Goal: Use online tool/utility: Utilize a website feature to perform a specific function

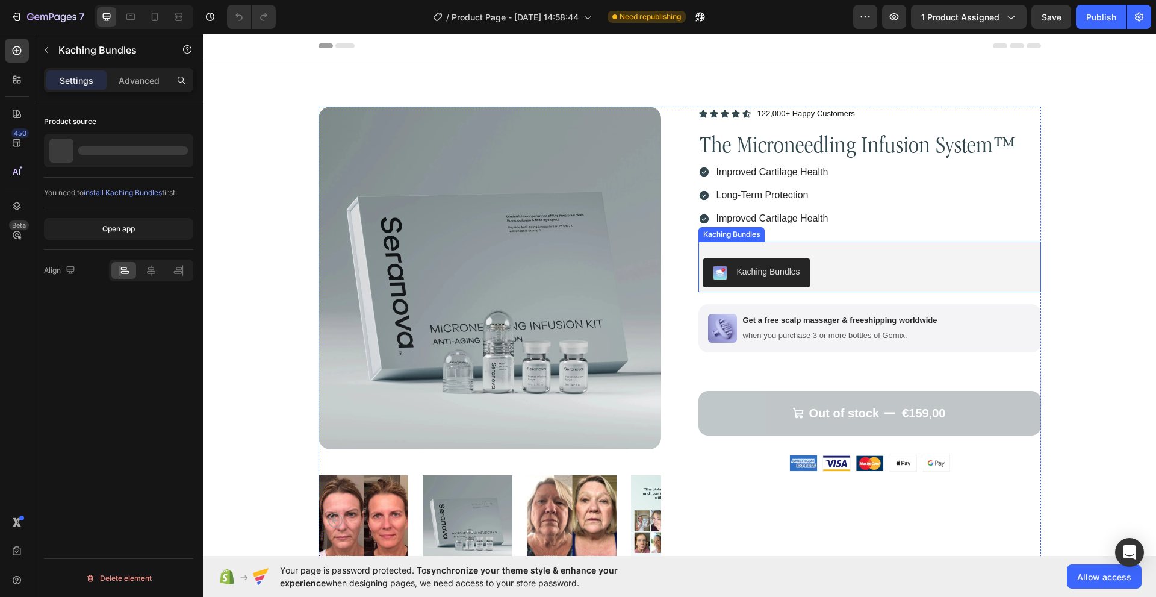
click at [870, 261] on div "Kaching Bundles" at bounding box center [869, 272] width 333 height 29
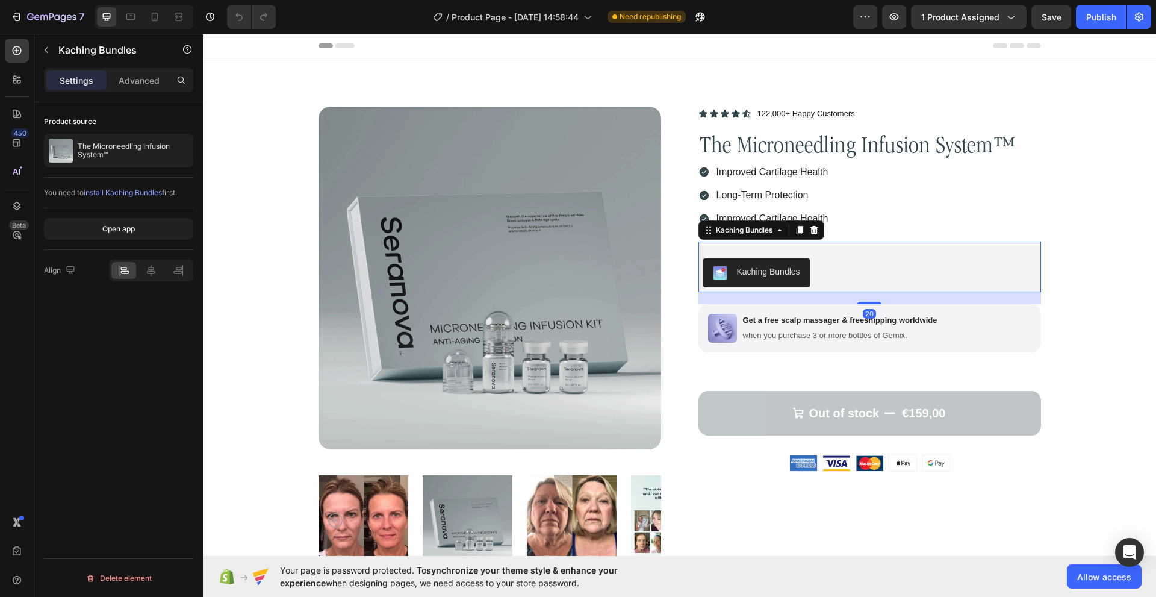
click at [778, 273] on div "Kaching Bundles" at bounding box center [768, 271] width 63 height 13
click at [833, 258] on div "Kaching Bundles" at bounding box center [869, 272] width 333 height 29
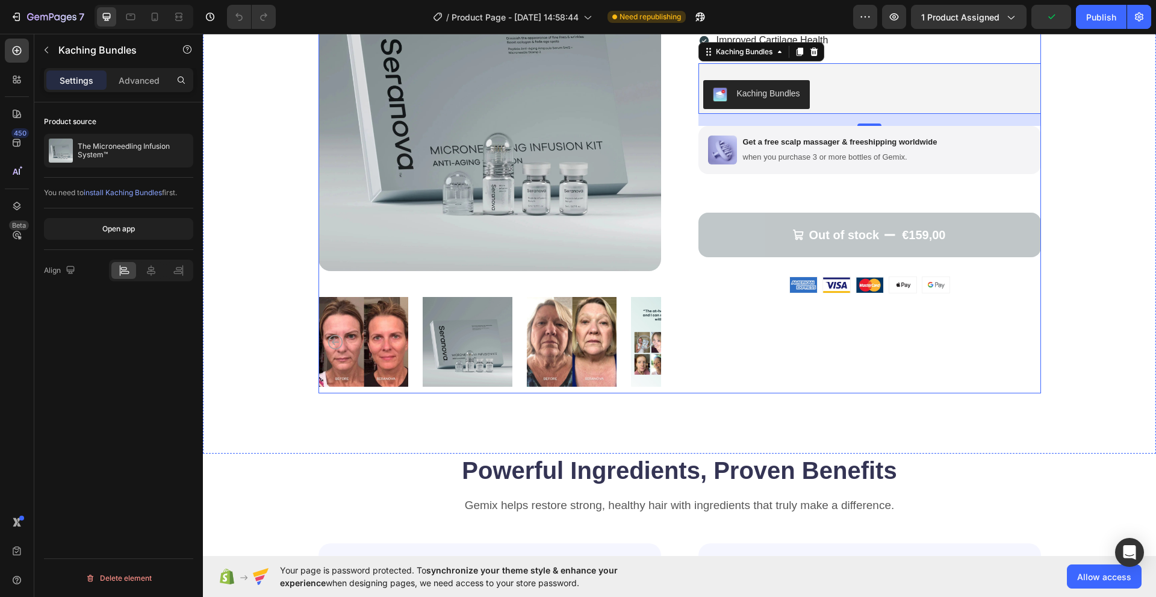
scroll to position [181, 0]
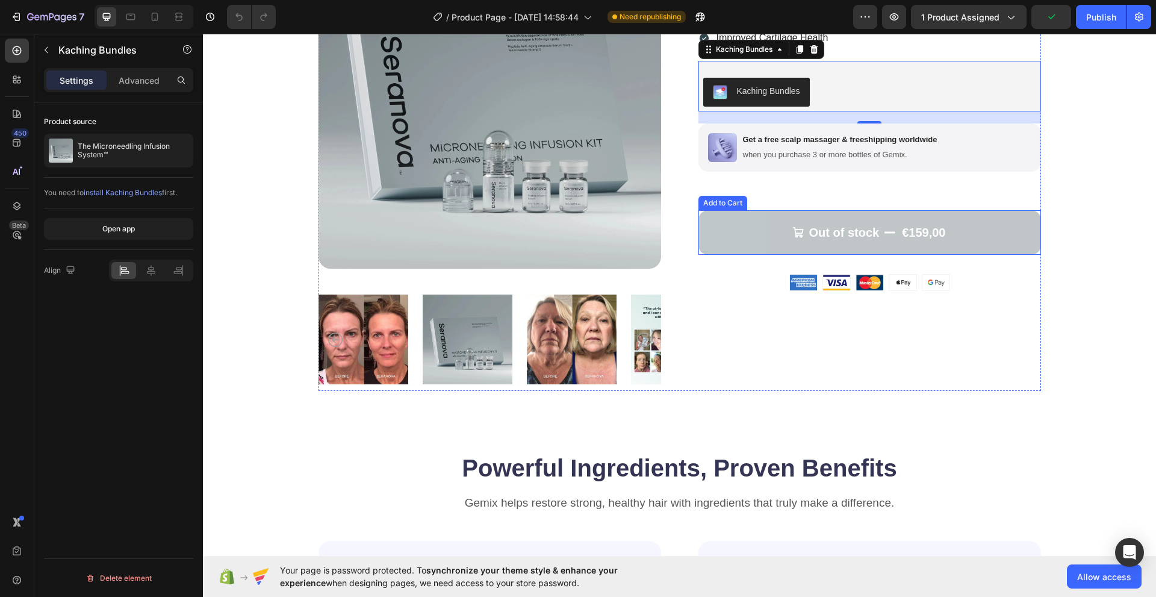
click at [737, 243] on button "Out of stock €159,00" at bounding box center [869, 232] width 343 height 45
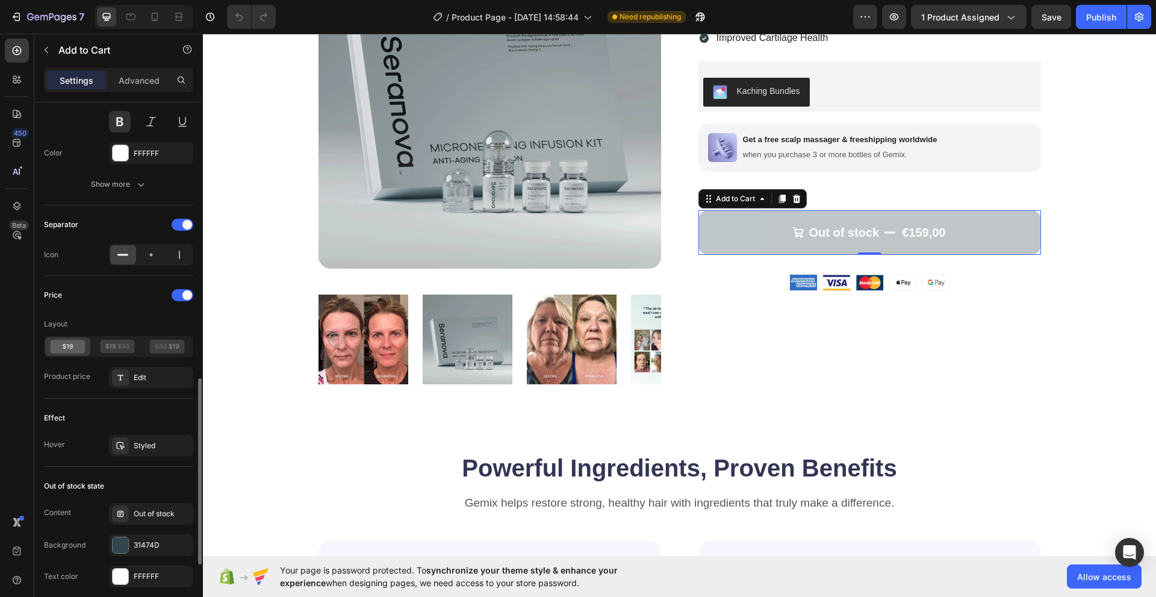
scroll to position [843, 0]
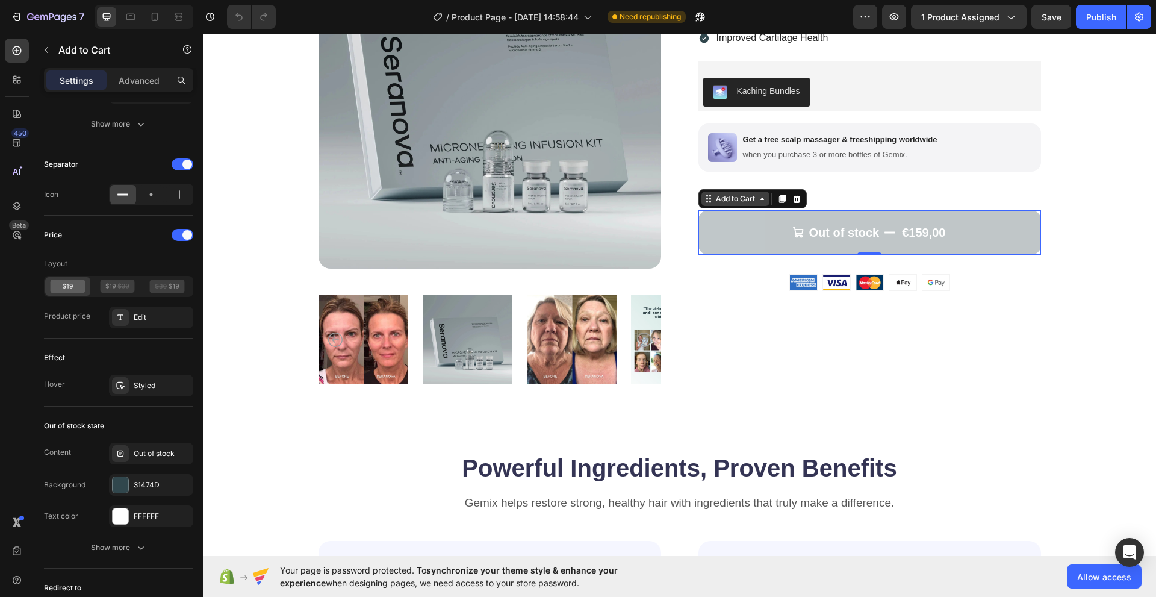
click at [760, 196] on icon at bounding box center [762, 199] width 10 height 10
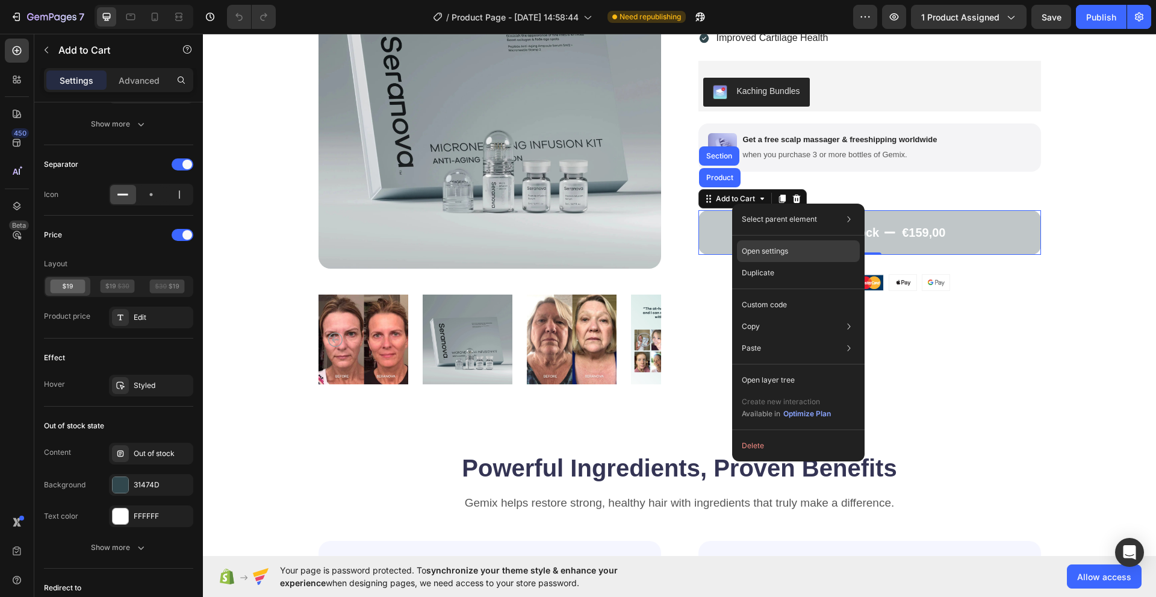
click at [775, 256] on div "Open settings" at bounding box center [798, 251] width 123 height 22
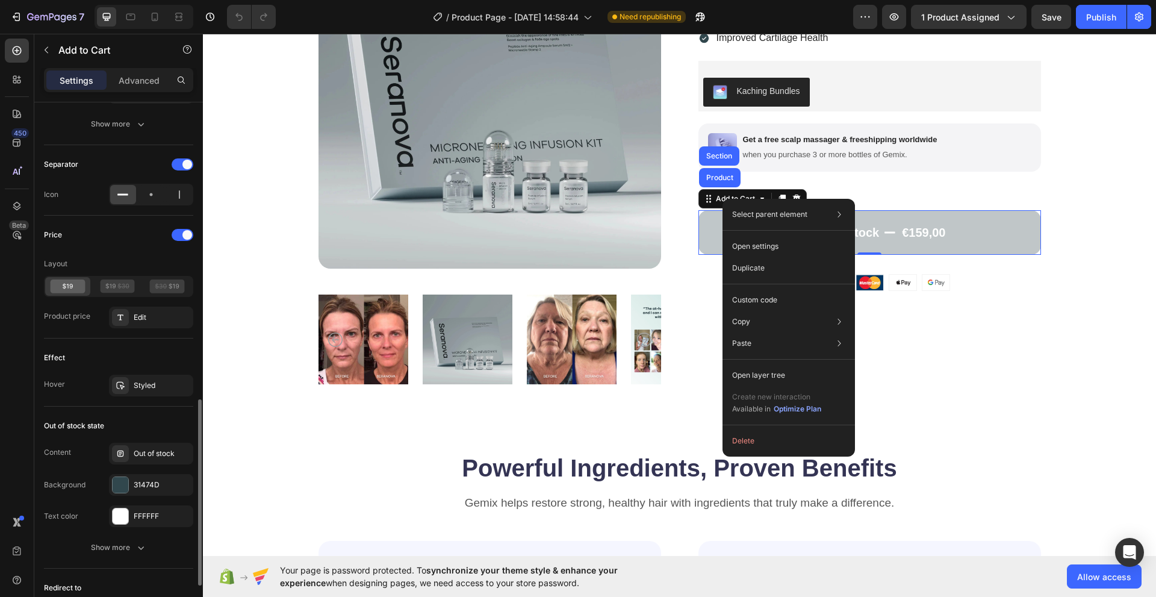
click at [108, 355] on div "Effect" at bounding box center [118, 357] width 149 height 19
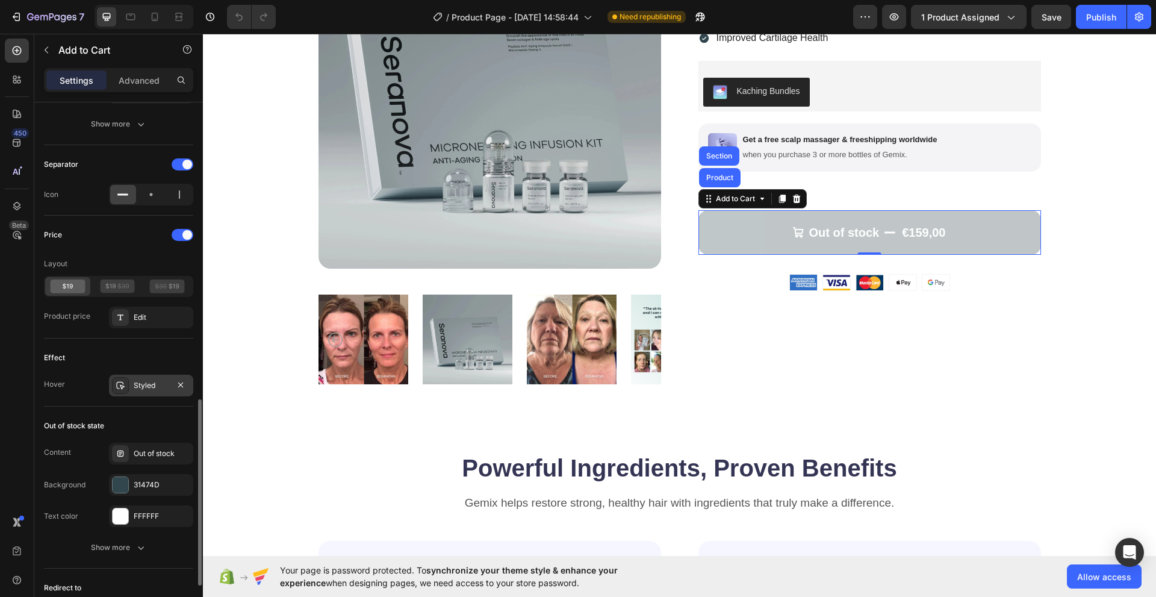
click at [135, 384] on div "Styled" at bounding box center [151, 385] width 35 height 11
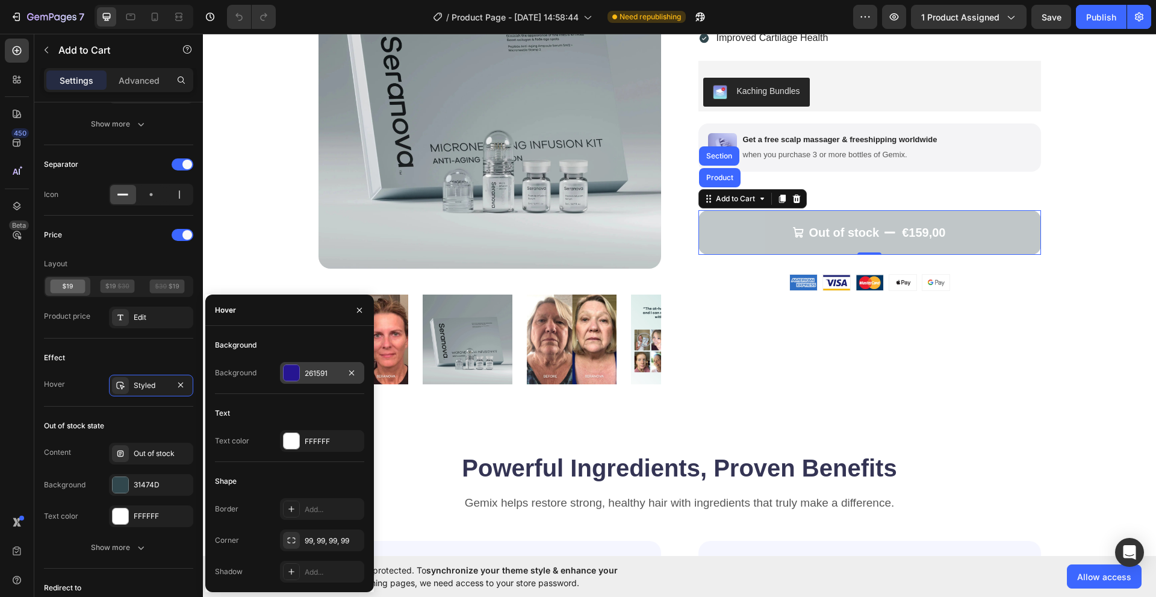
click at [291, 377] on div at bounding box center [292, 373] width 16 height 16
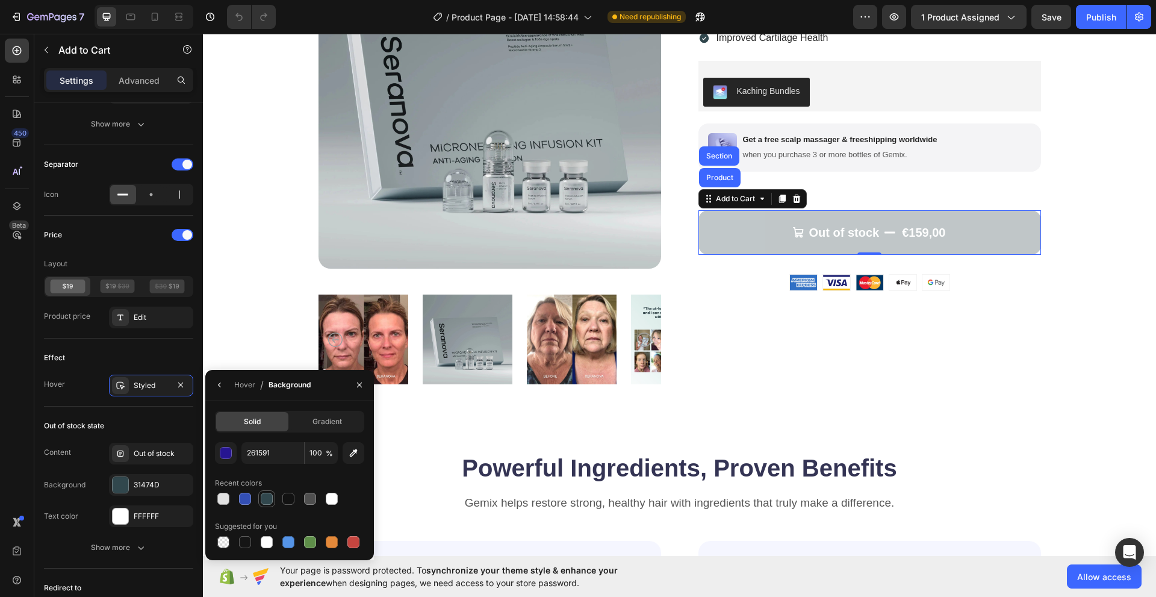
click at [261, 500] on div at bounding box center [267, 498] width 12 height 12
type input "31474D"
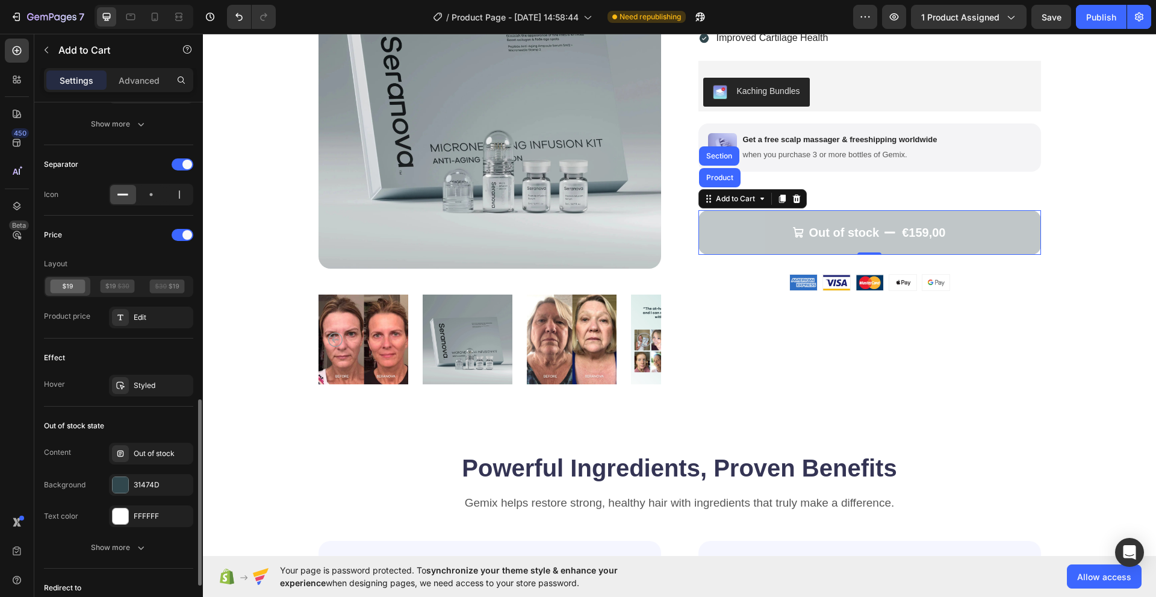
click at [88, 349] on div "Effect" at bounding box center [118, 357] width 149 height 19
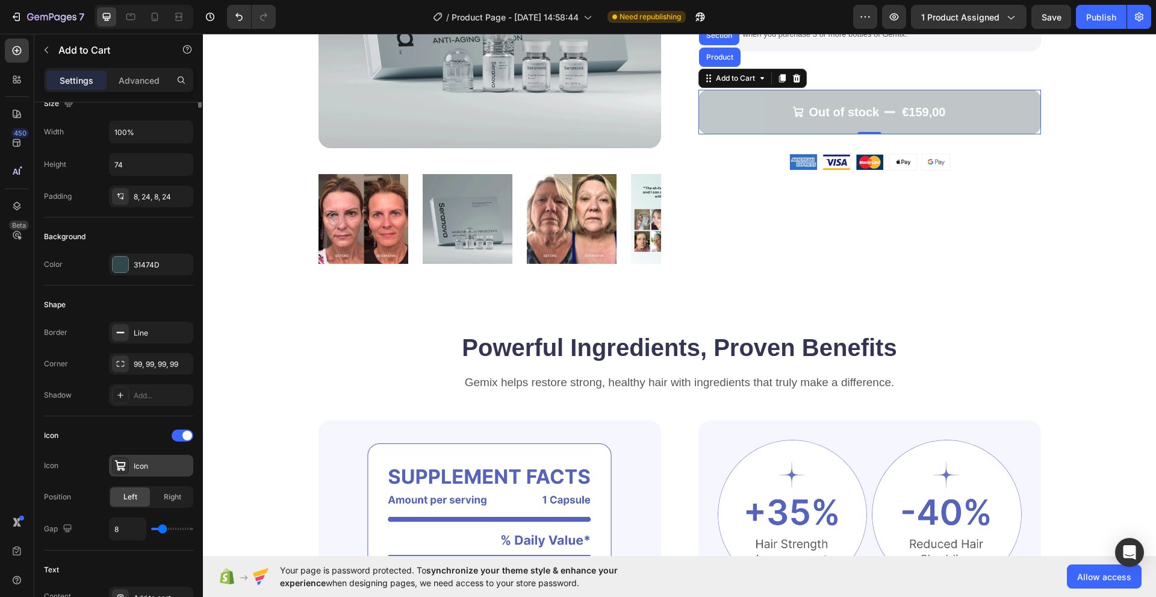
scroll to position [0, 0]
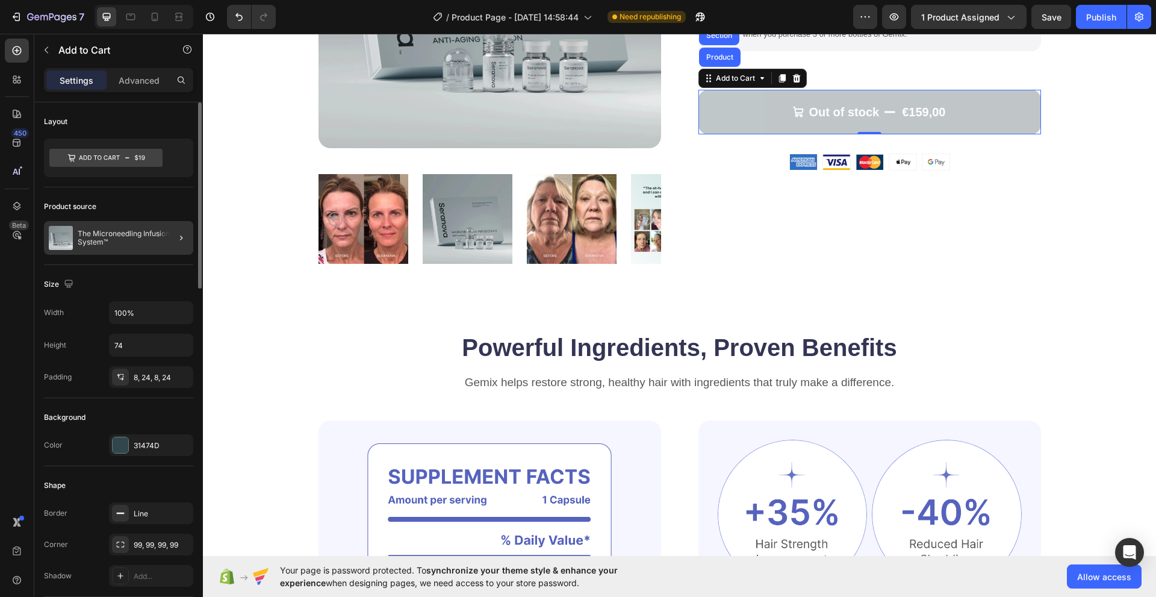
click at [173, 247] on div at bounding box center [177, 238] width 34 height 34
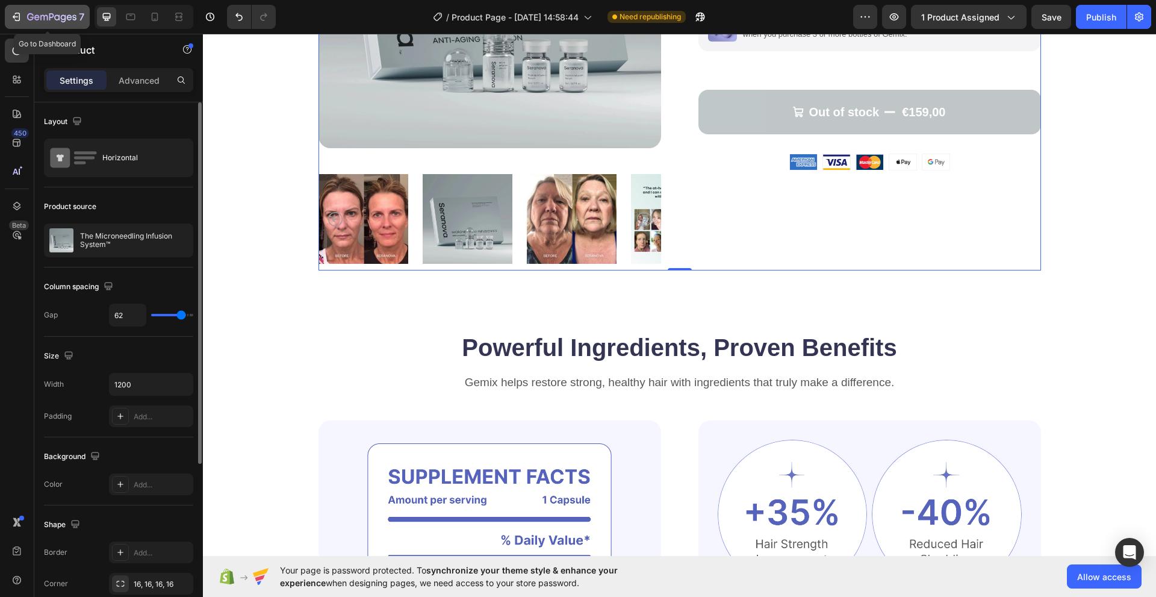
click at [21, 13] on icon "button" at bounding box center [16, 17] width 12 height 12
